Goal: Information Seeking & Learning: Check status

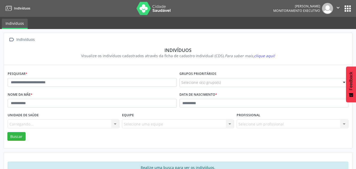
click at [124, 66] on div "Pesquisar * Grupos prioritários Selecione o(s) grupo(s) Acamado Criança Câncer …" at bounding box center [178, 106] width 348 height 83
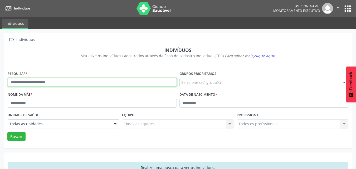
click at [115, 81] on input "text" at bounding box center [92, 82] width 169 height 9
click at [7, 132] on button "Buscar" at bounding box center [16, 136] width 18 height 9
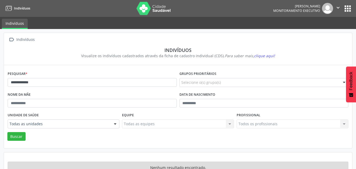
scroll to position [16, 0]
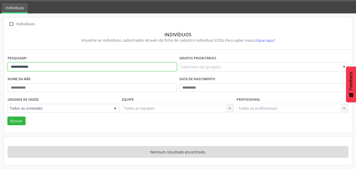
click at [47, 66] on input "**********" at bounding box center [92, 66] width 169 height 9
drag, startPoint x: 39, startPoint y: 65, endPoint x: 22, endPoint y: 66, distance: 16.3
click at [22, 66] on input "**********" at bounding box center [92, 66] width 169 height 9
click at [7, 116] on button "Buscar" at bounding box center [16, 120] width 18 height 9
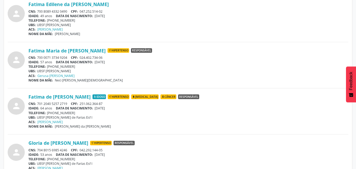
scroll to position [732, 0]
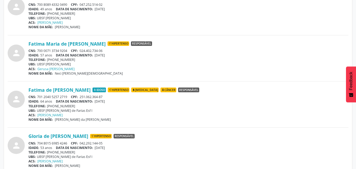
click at [45, 101] on div "IDADE: 64 anos DATA DE NASCIMENTO: [DEMOGRAPHIC_DATA]" at bounding box center [188, 101] width 320 height 4
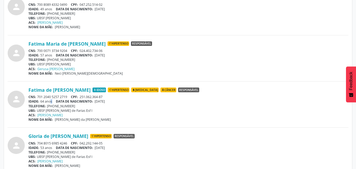
click at [45, 101] on div "IDADE: 64 anos DATA DE NASCIMENTO: [DEMOGRAPHIC_DATA]" at bounding box center [188, 101] width 320 height 4
click at [49, 101] on div "IDADE: 64 anos DATA DE NASCIMENTO: [DEMOGRAPHIC_DATA]" at bounding box center [188, 101] width 320 height 4
click at [46, 100] on div "IDADE: 64 anos DATA DE NASCIMENTO: [DEMOGRAPHIC_DATA]" at bounding box center [188, 101] width 320 height 4
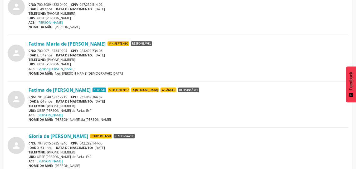
drag, startPoint x: 135, startPoint y: 91, endPoint x: 142, endPoint y: 90, distance: 6.9
click at [129, 90] on span "Hipertenso" at bounding box center [119, 89] width 22 height 5
click at [151, 89] on span "[MEDICAL_DATA]" at bounding box center [144, 89] width 27 height 5
click at [172, 89] on span "Câncer" at bounding box center [168, 89] width 16 height 5
click at [48, 102] on div "IDADE: 64 anos DATA DE NASCIMENTO: [DEMOGRAPHIC_DATA]" at bounding box center [188, 101] width 320 height 4
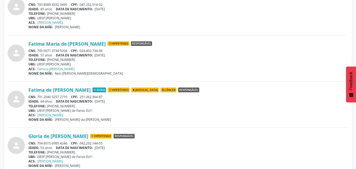
click at [48, 102] on div "IDADE: 64 anos DATA DE NASCIMENTO: [DEMOGRAPHIC_DATA]" at bounding box center [188, 101] width 320 height 4
click at [45, 101] on div "IDADE: 64 anos DATA DE NASCIMENTO: [DEMOGRAPHIC_DATA]" at bounding box center [188, 101] width 320 height 4
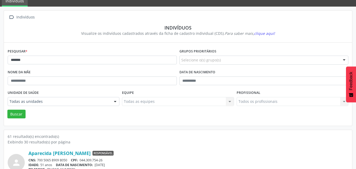
scroll to position [0, 0]
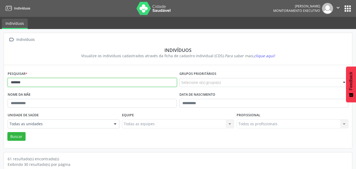
drag, startPoint x: 93, startPoint y: 80, endPoint x: 0, endPoint y: 81, distance: 92.7
type input "**********"
click at [7, 132] on button "Buscar" at bounding box center [16, 136] width 18 height 9
